Goal: Task Accomplishment & Management: Manage account settings

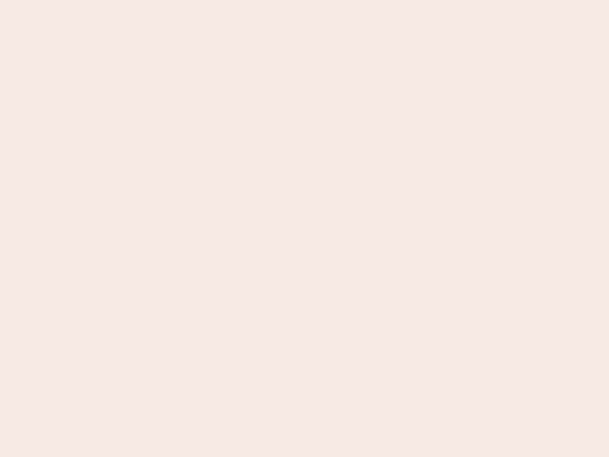
click at [305, 228] on nb-app "Almost there Thank you for registering for Newbook. Your account is under revie…" at bounding box center [304, 228] width 609 height 457
click at [305, 0] on nb-app "Almost there Thank you for registering for Newbook. Your account is under revie…" at bounding box center [304, 228] width 609 height 457
click at [325, 0] on nb-app "Almost there Thank you for registering for Newbook. Your account is under revie…" at bounding box center [304, 228] width 609 height 457
click at [305, 228] on nb-app "Almost there Thank you for registering for Newbook. Your account is under revie…" at bounding box center [304, 228] width 609 height 457
click at [305, 0] on nb-app "Almost there Thank you for registering for Newbook. Your account is under revie…" at bounding box center [304, 228] width 609 height 457
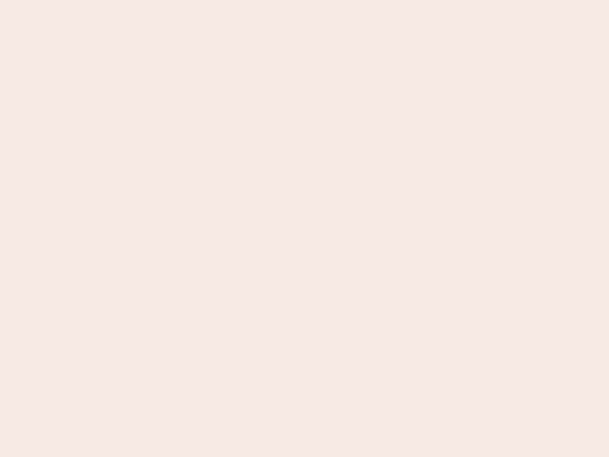
click at [213, 0] on nb-app "Almost there Thank you for registering for Newbook. Your account is under revie…" at bounding box center [304, 228] width 609 height 457
click at [305, 228] on nb-app "Almost there Thank you for registering for Newbook. Your account is under revie…" at bounding box center [304, 228] width 609 height 457
click at [305, 0] on nb-app "Almost there Thank you for registering for Newbook. Your account is under revie…" at bounding box center [304, 228] width 609 height 457
click at [213, 0] on nb-app "Almost there Thank you for registering for Newbook. Your account is under revie…" at bounding box center [304, 228] width 609 height 457
click at [305, 228] on nb-app "Almost there Thank you for registering for Newbook. Your account is under revie…" at bounding box center [304, 228] width 609 height 457
